Goal: Task Accomplishment & Management: Manage account settings

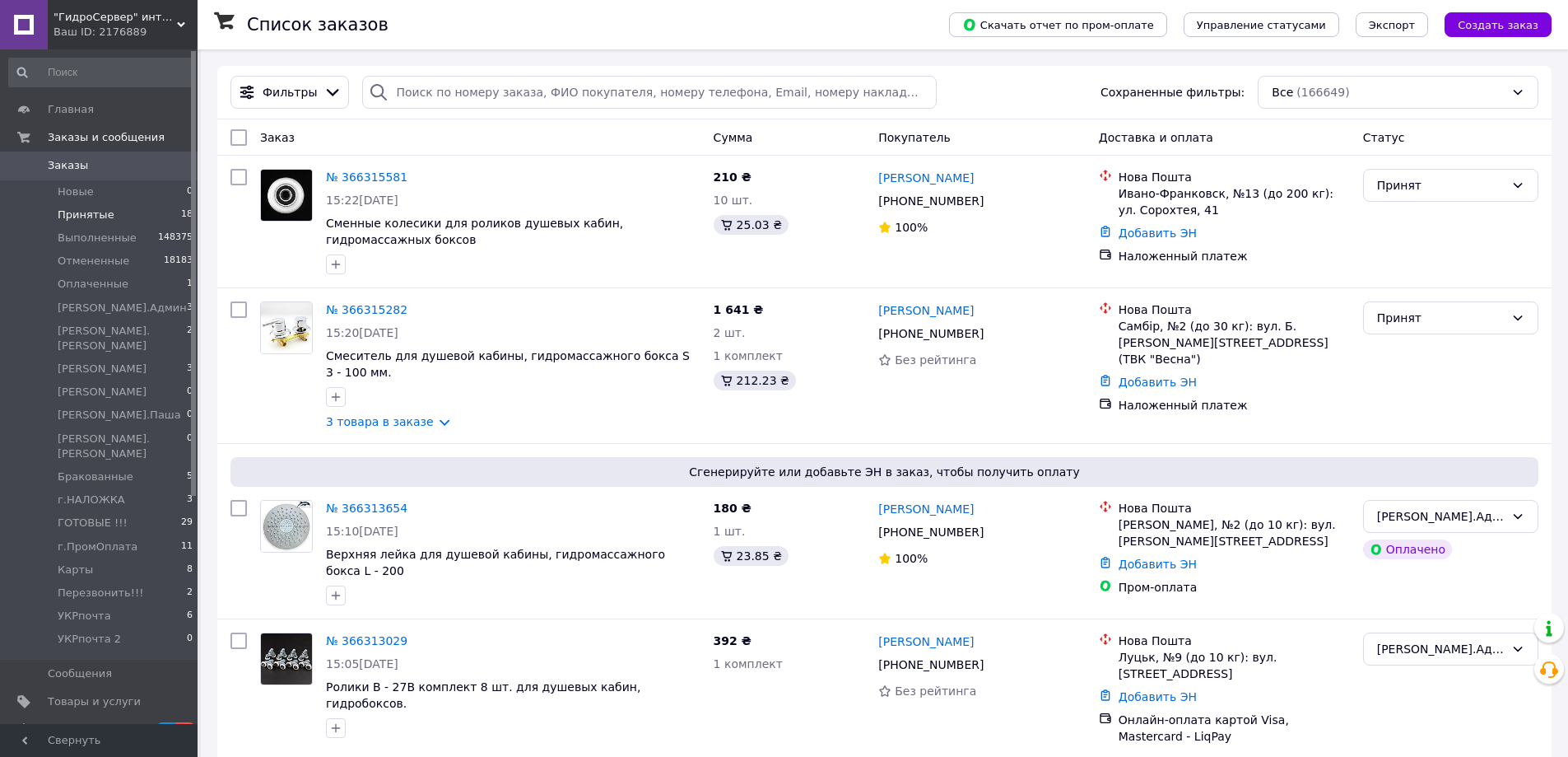
click at [88, 210] on span "Принятые" at bounding box center [85, 214] width 57 height 14
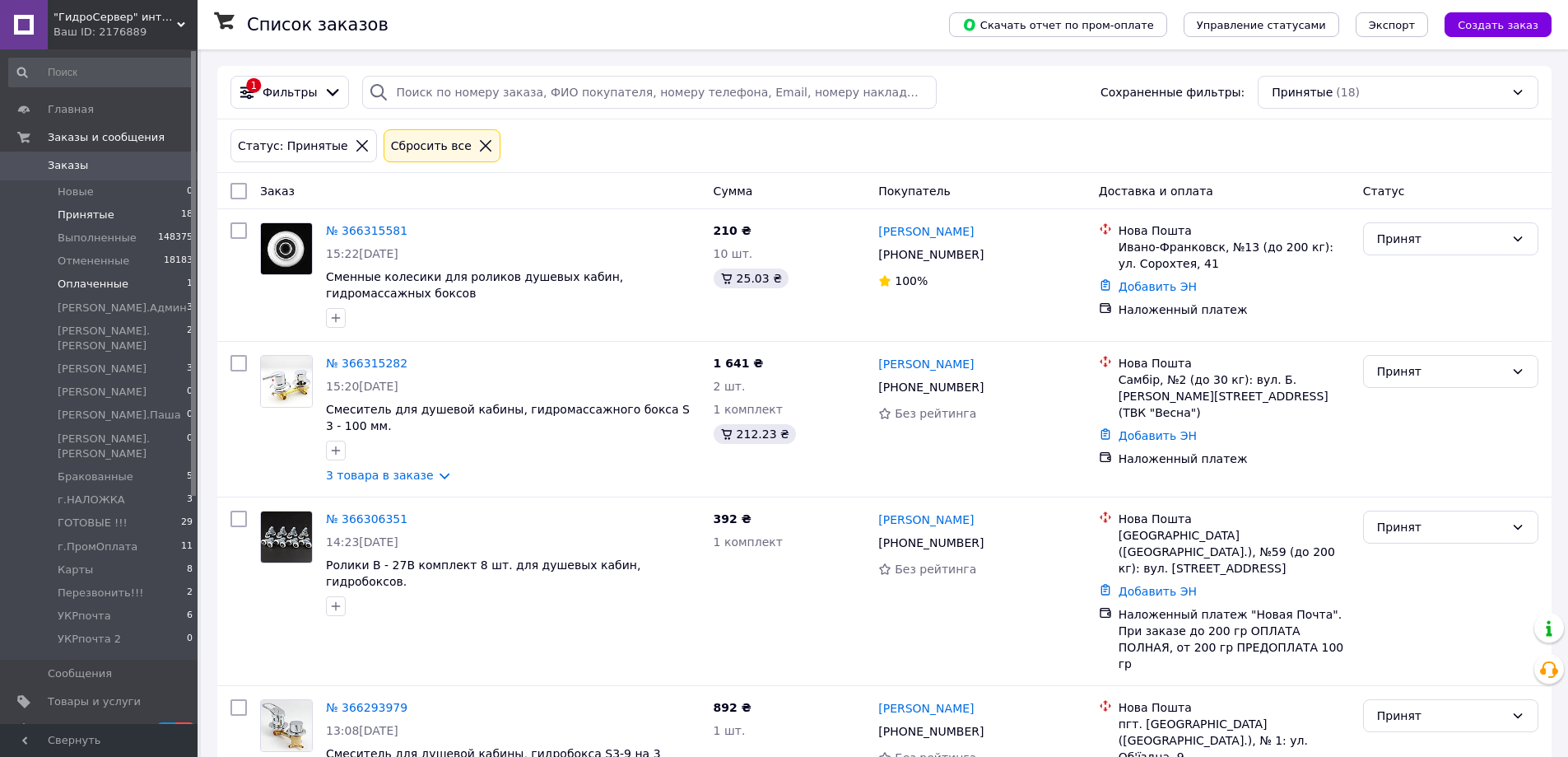
click at [99, 282] on span "Оплаченные" at bounding box center [93, 283] width 71 height 14
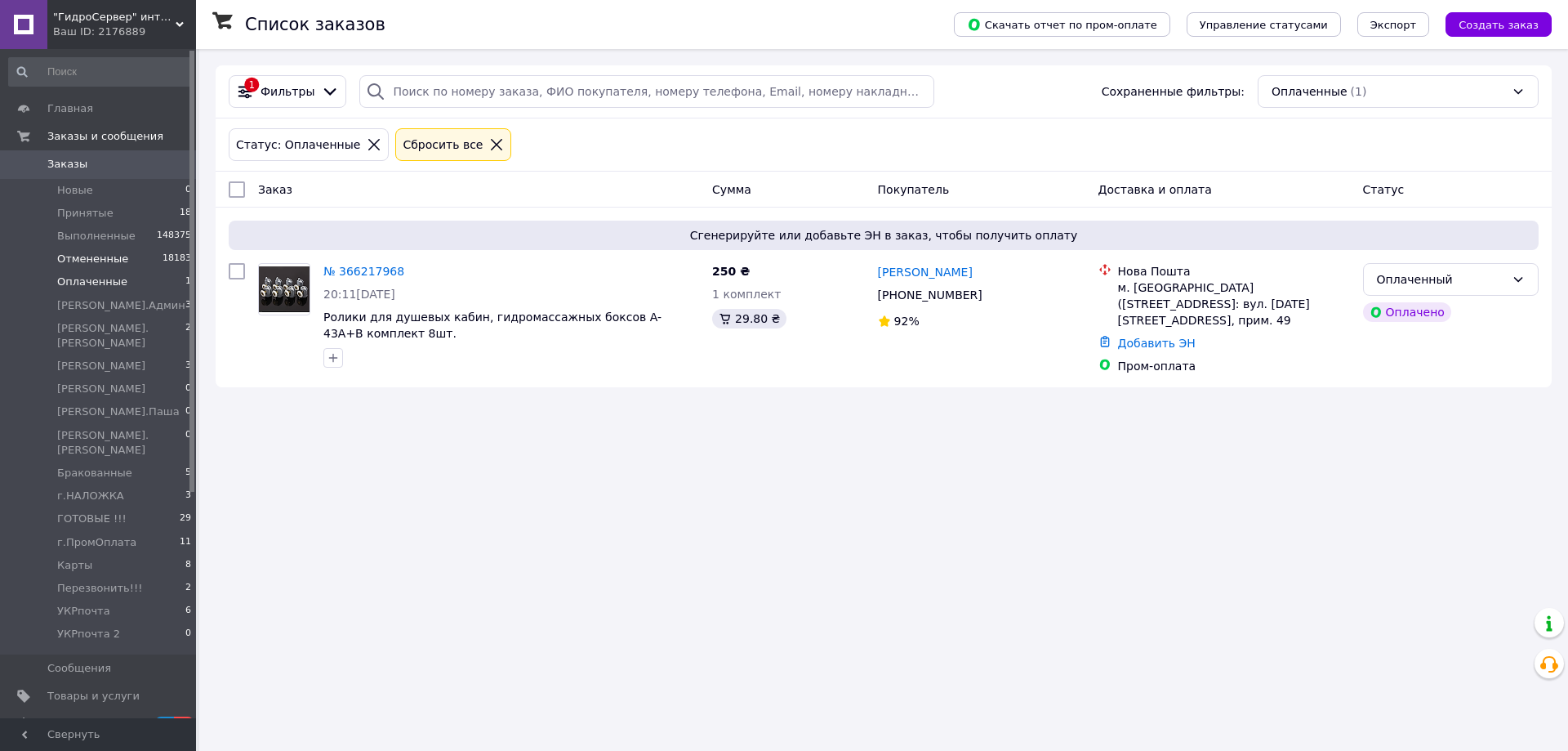
click at [75, 257] on span "Отмененные" at bounding box center [92, 258] width 71 height 14
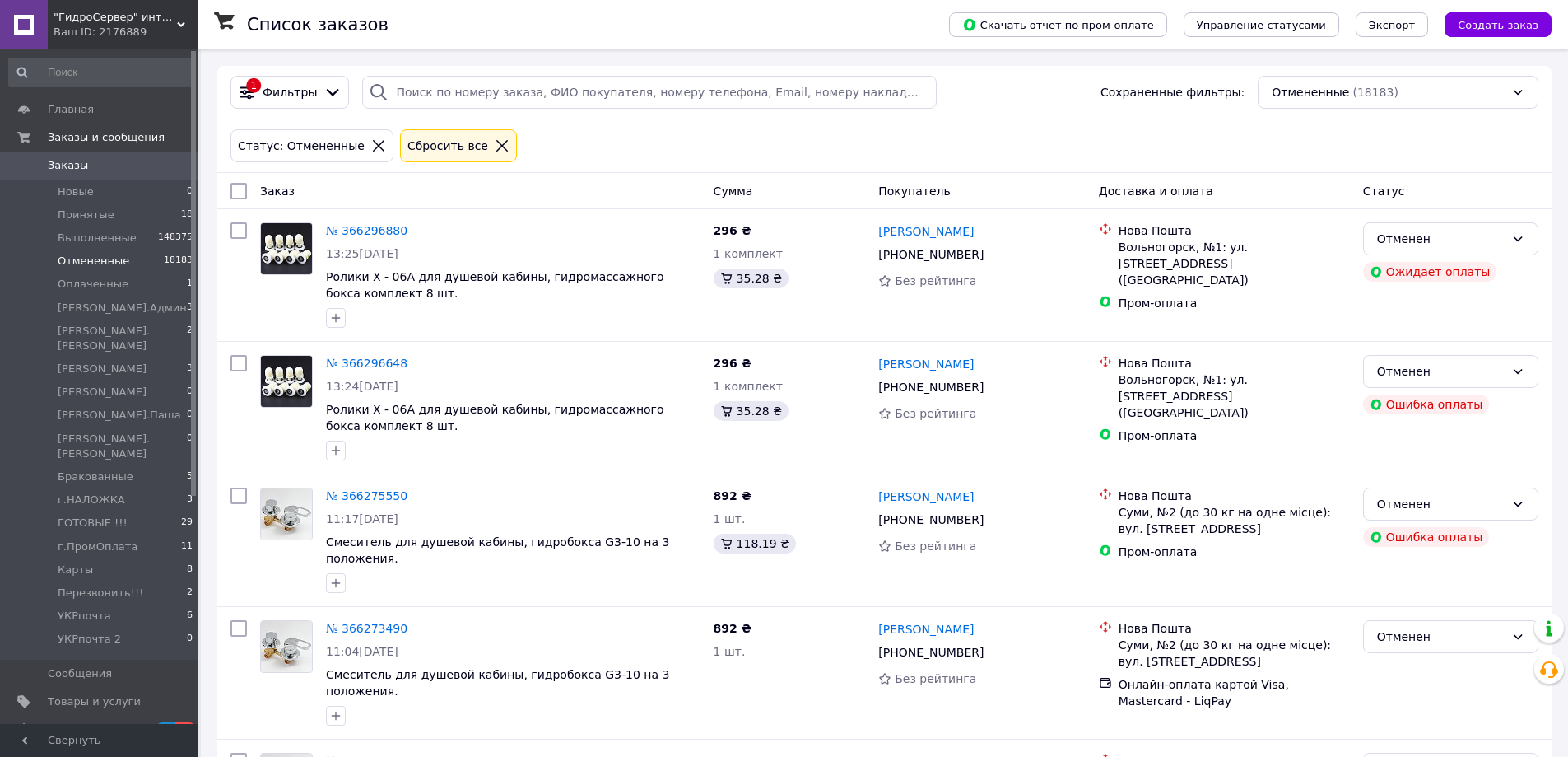
click at [74, 285] on span "Оплаченные" at bounding box center [93, 283] width 71 height 14
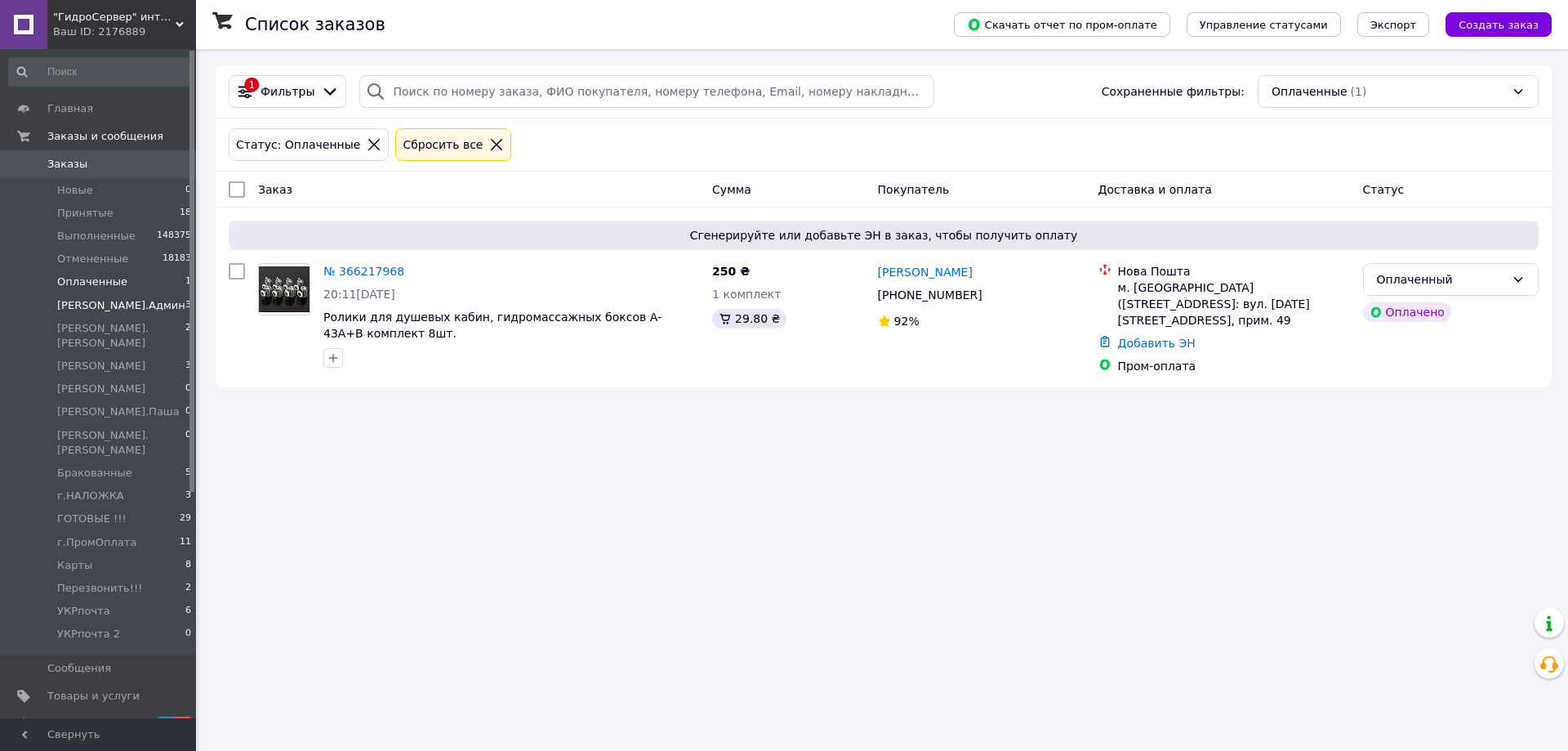
drag, startPoint x: 73, startPoint y: 305, endPoint x: 170, endPoint y: 315, distance: 97.5
click at [74, 306] on span "[PERSON_NAME].Админ" at bounding box center [121, 305] width 129 height 14
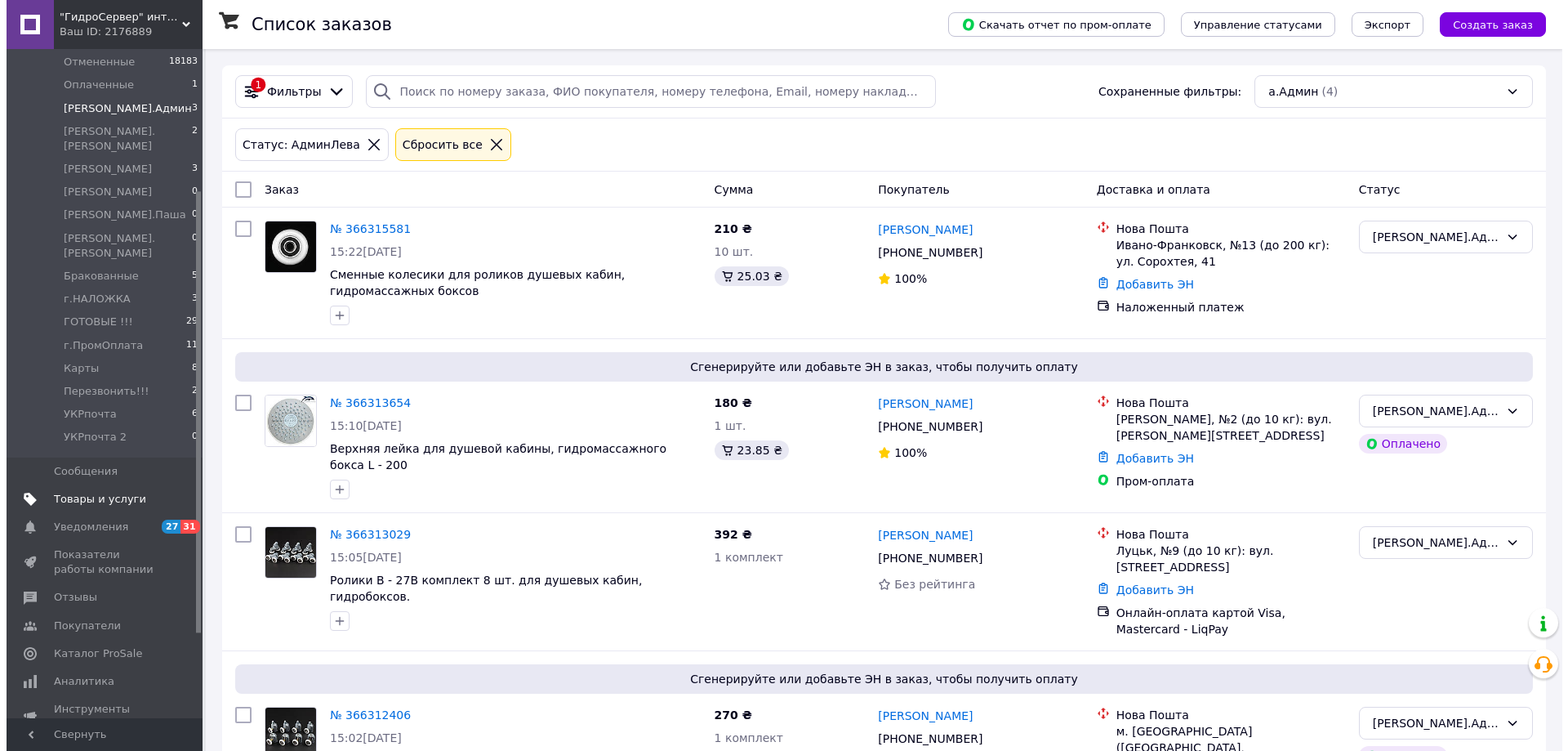
scroll to position [218, 0]
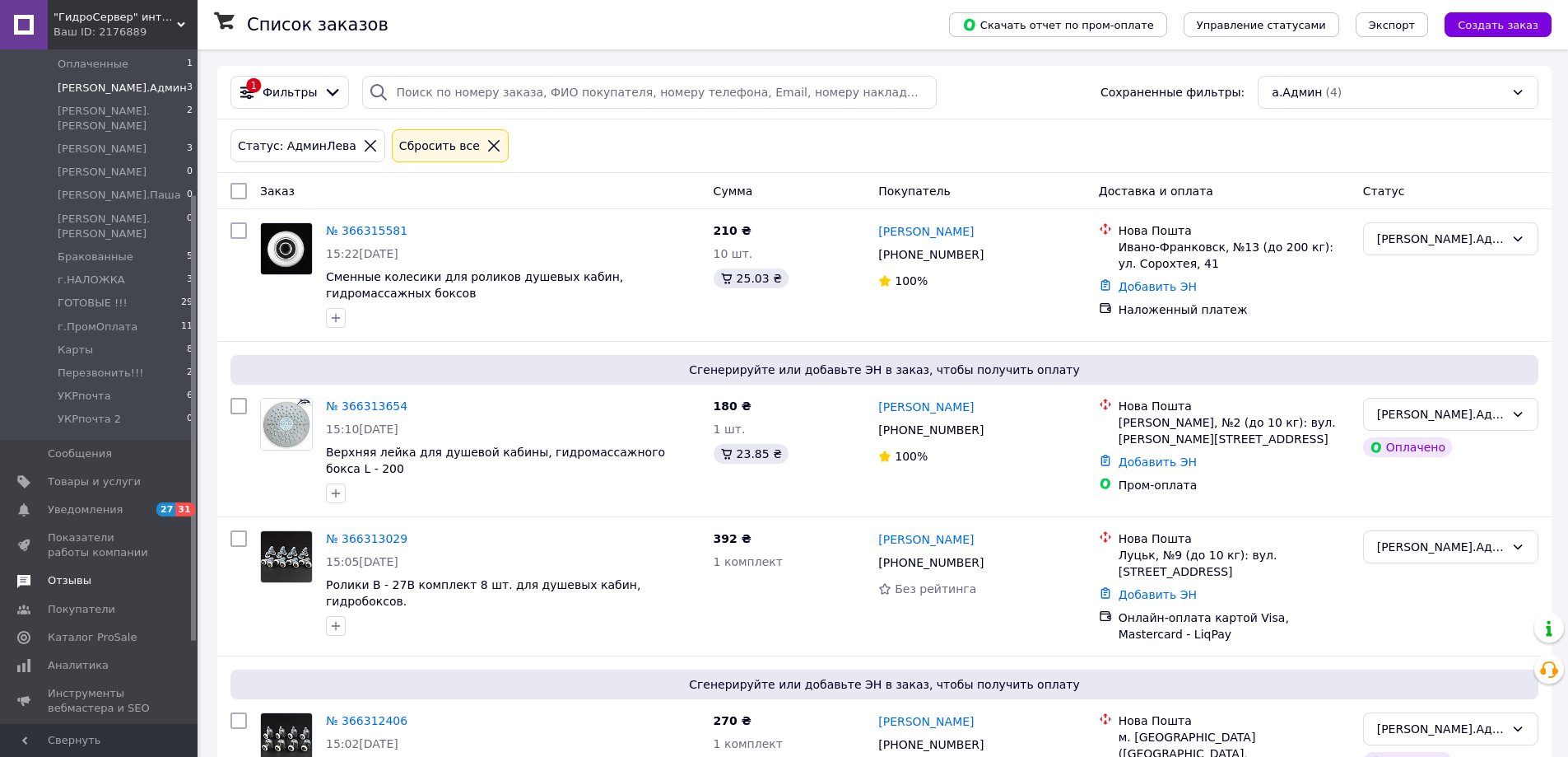
click at [68, 574] on span "Отзывы" at bounding box center [69, 580] width 43 height 14
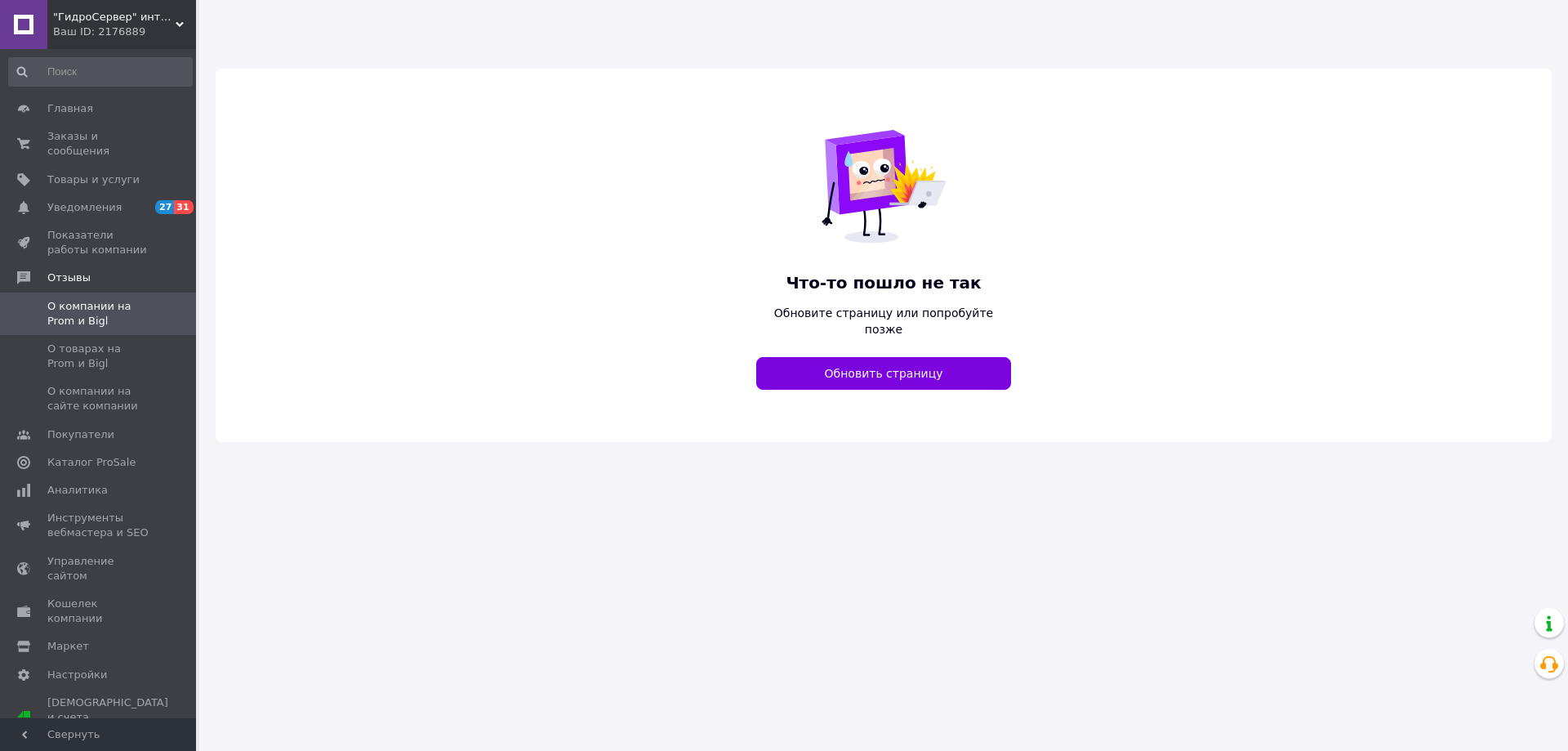
click at [75, 299] on span "О компании на Prom и Bigl" at bounding box center [99, 314] width 104 height 30
click at [94, 299] on span "О компании на Prom и Bigl" at bounding box center [99, 314] width 104 height 30
click at [55, 299] on span "О компании на Prom и Bigl" at bounding box center [99, 314] width 104 height 30
click at [105, 299] on span "О компании на Prom и Bigl" at bounding box center [99, 314] width 104 height 30
click at [860, 357] on button "Обновить страницу" at bounding box center [883, 374] width 254 height 32
